Goal: Find specific page/section: Find specific page/section

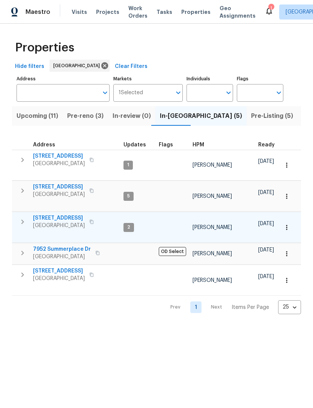
click at [128, 223] on div "2" at bounding box center [128, 227] width 10 height 9
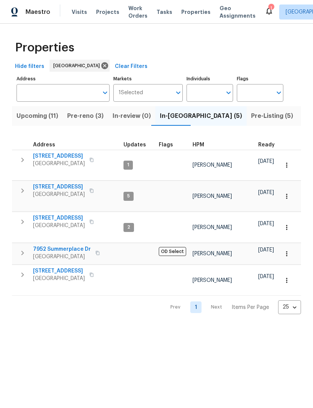
click at [35, 117] on span "Upcoming (11)" at bounding box center [37, 116] width 42 height 10
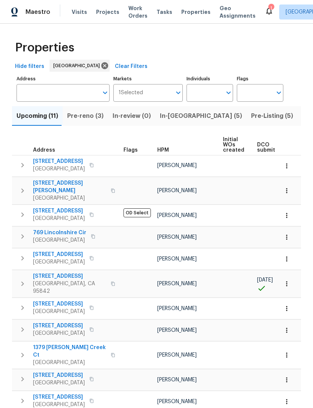
click at [302, 114] on span "Listed (22)" at bounding box center [318, 116] width 32 height 10
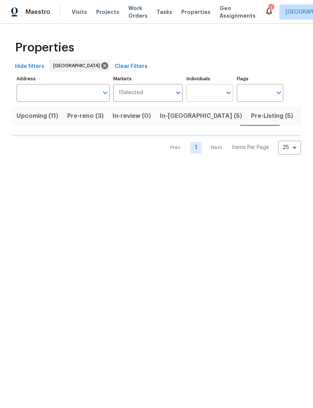
click at [215, 99] on input "Individuals" at bounding box center [203, 93] width 35 height 18
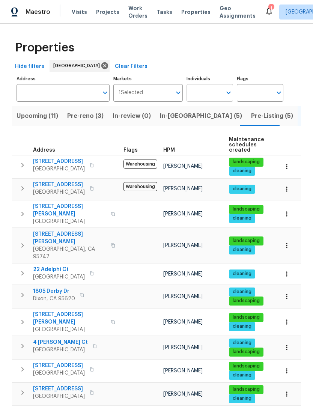
click at [216, 97] on input "Individuals" at bounding box center [203, 93] width 35 height 18
type input "toni"
click at [217, 123] on li "[PERSON_NAME]" at bounding box center [209, 117] width 34 height 16
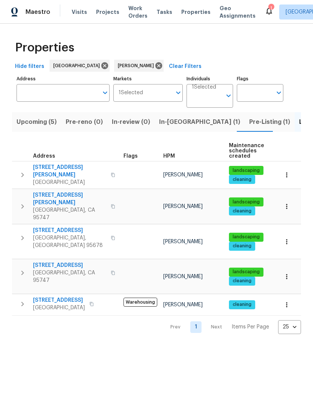
click at [32, 128] on button "Upcoming (5)" at bounding box center [36, 121] width 49 height 19
